Goal: Information Seeking & Learning: Learn about a topic

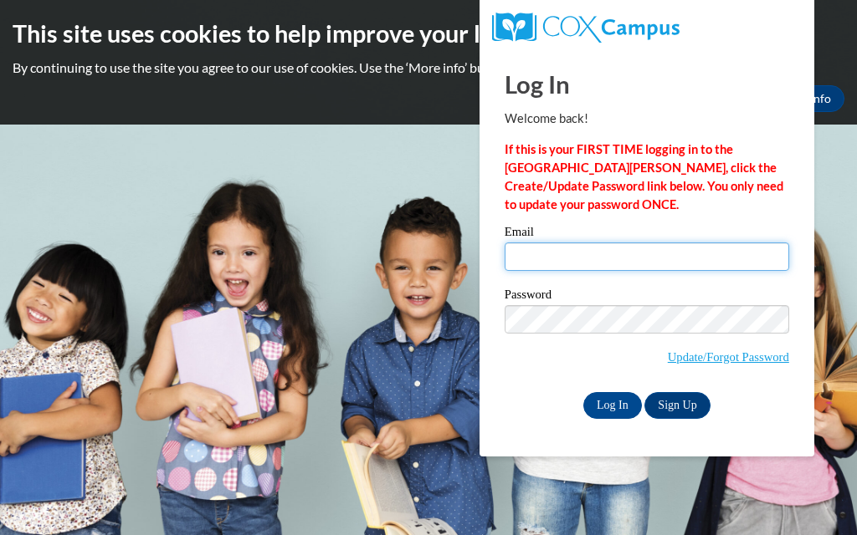
click at [565, 263] on input "Email" at bounding box center [646, 257] width 284 height 28
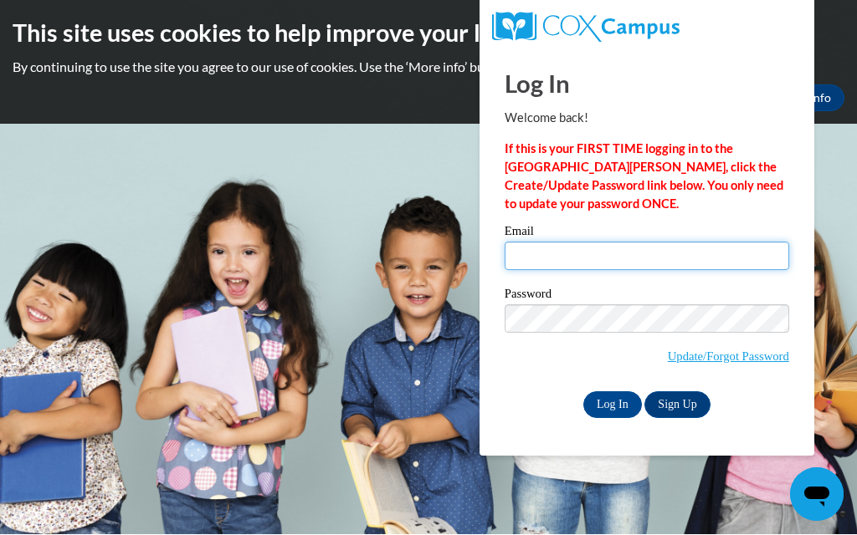
type input "donnamschiele@gmail.com"
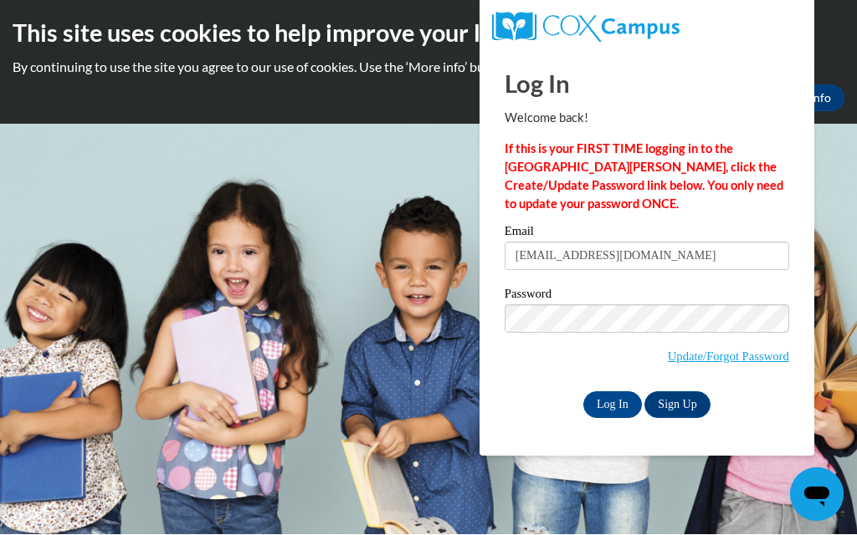
click at [620, 399] on input "Log In" at bounding box center [612, 405] width 59 height 27
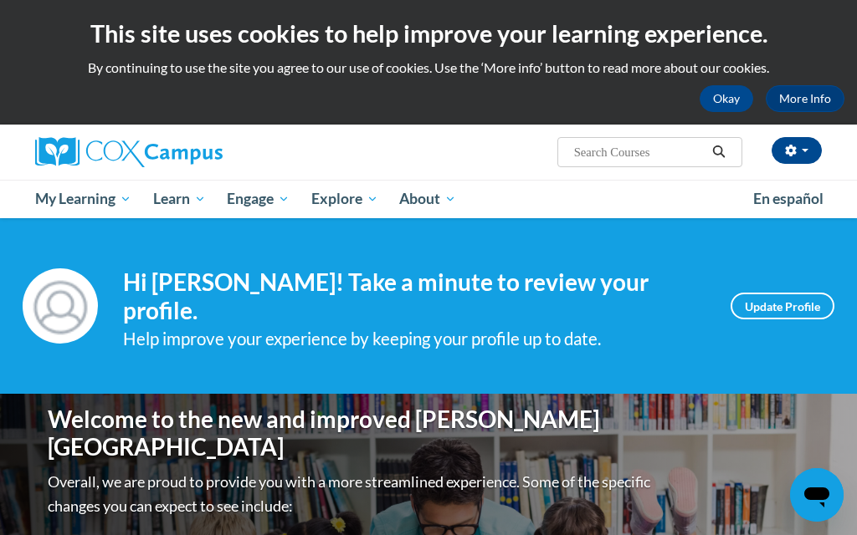
click at [0, 0] on span "My Course Progress" at bounding box center [0, 0] width 0 height 0
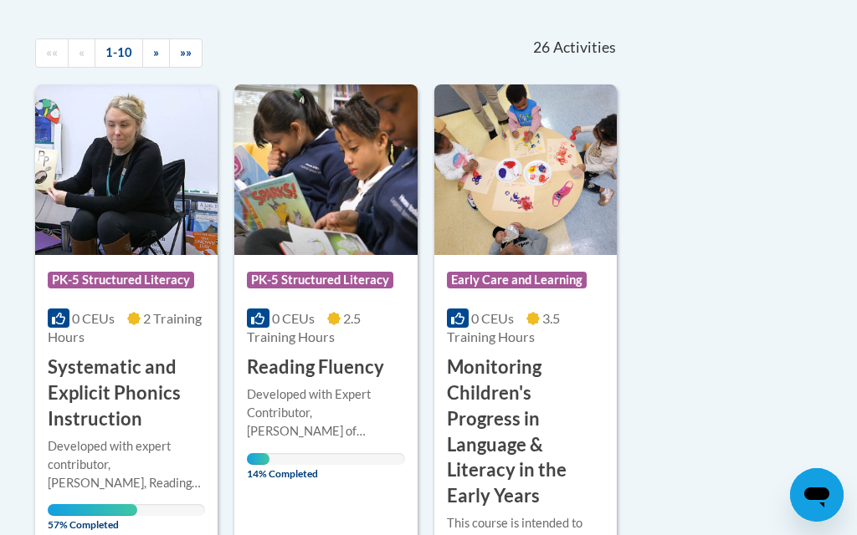
scroll to position [513, 0]
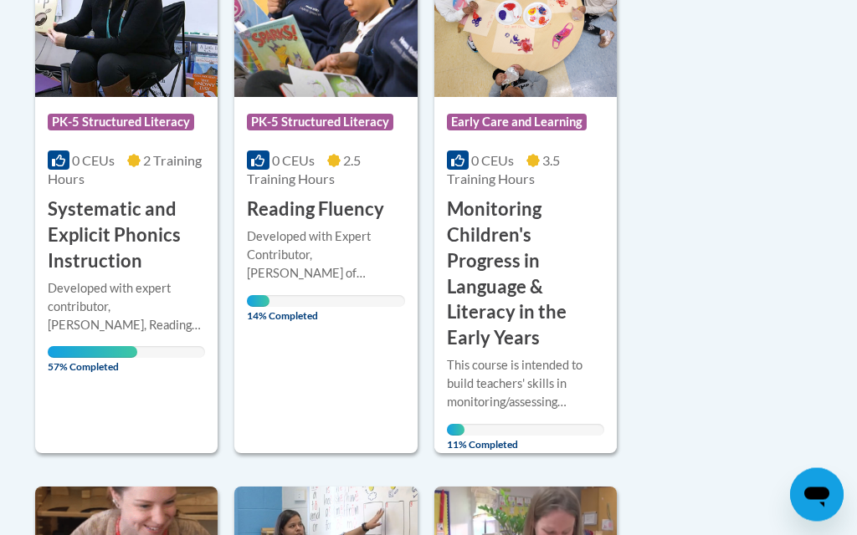
click at [354, 335] on div "Course Category: PK-5 Structured Literacy 0 CEUs 2.5 Training Hours COURSE Read…" at bounding box center [325, 190] width 182 height 527
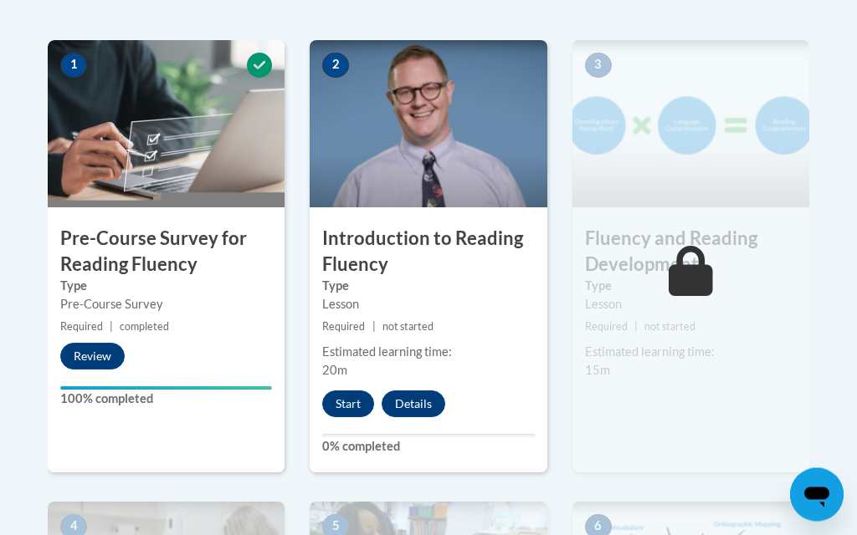
scroll to position [524, 0]
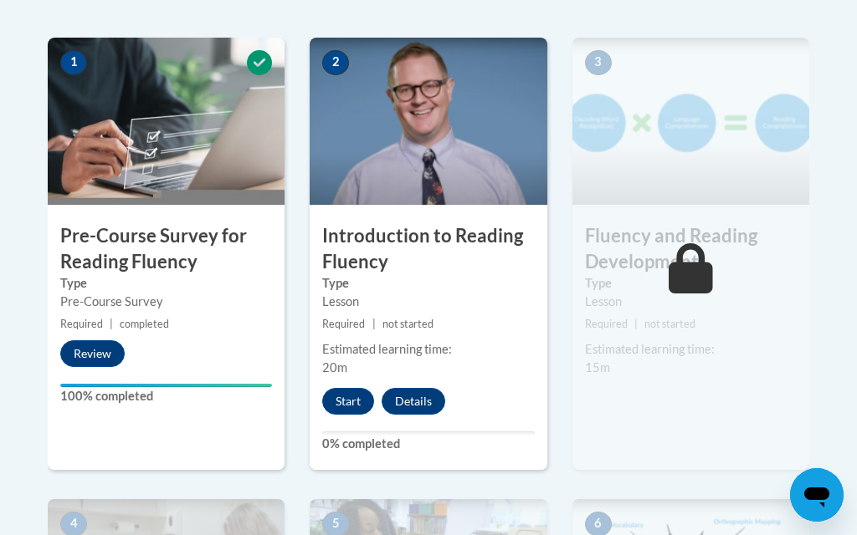
click at [340, 412] on button "Start" at bounding box center [348, 401] width 52 height 27
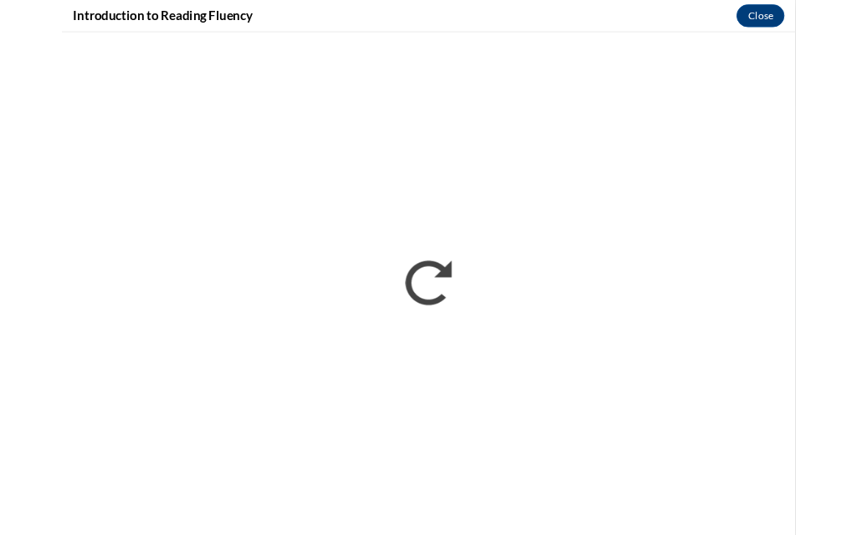
scroll to position [595, 0]
